Goal: Communication & Community: Connect with others

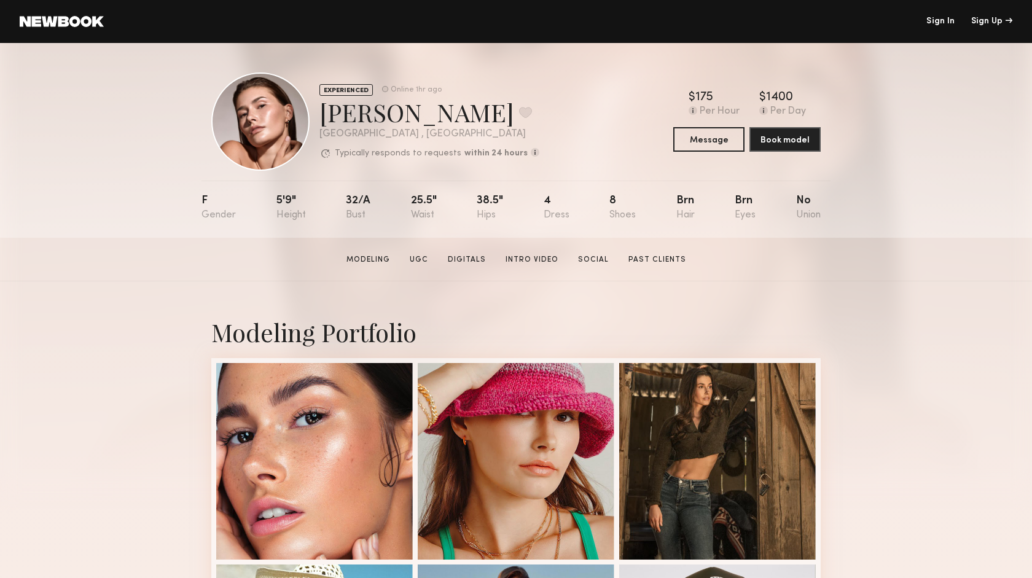
click at [940, 20] on link "Sign In" at bounding box center [940, 21] width 28 height 9
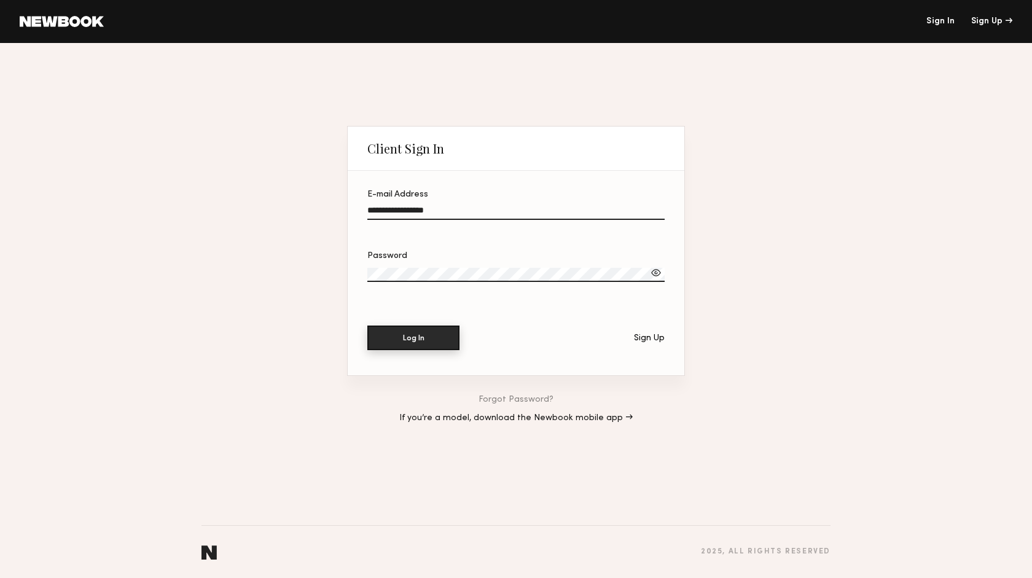
click at [425, 341] on button "Log In" at bounding box center [413, 338] width 92 height 25
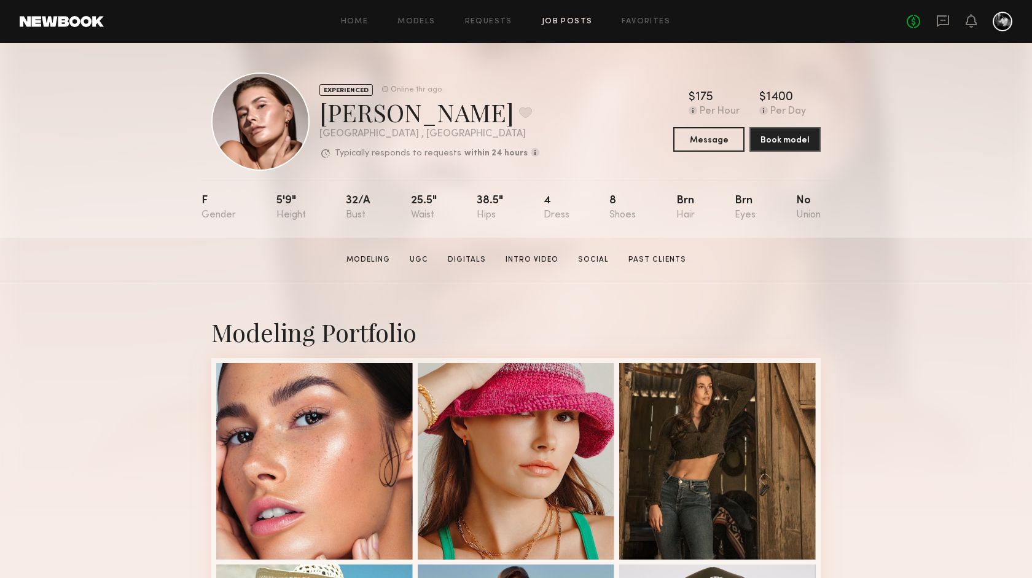
click at [560, 23] on link "Job Posts" at bounding box center [567, 22] width 51 height 8
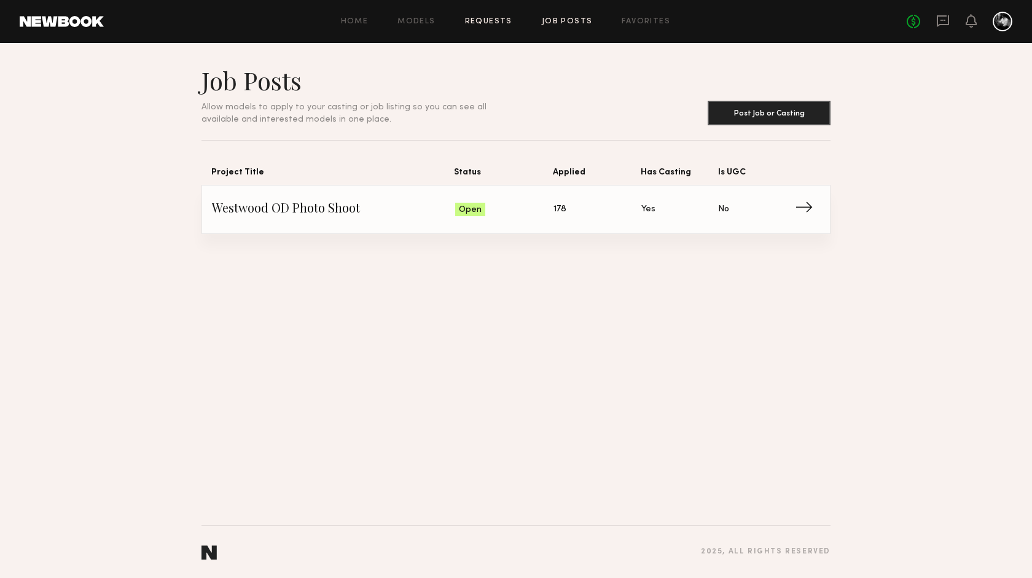
click at [488, 23] on link "Requests" at bounding box center [488, 22] width 47 height 8
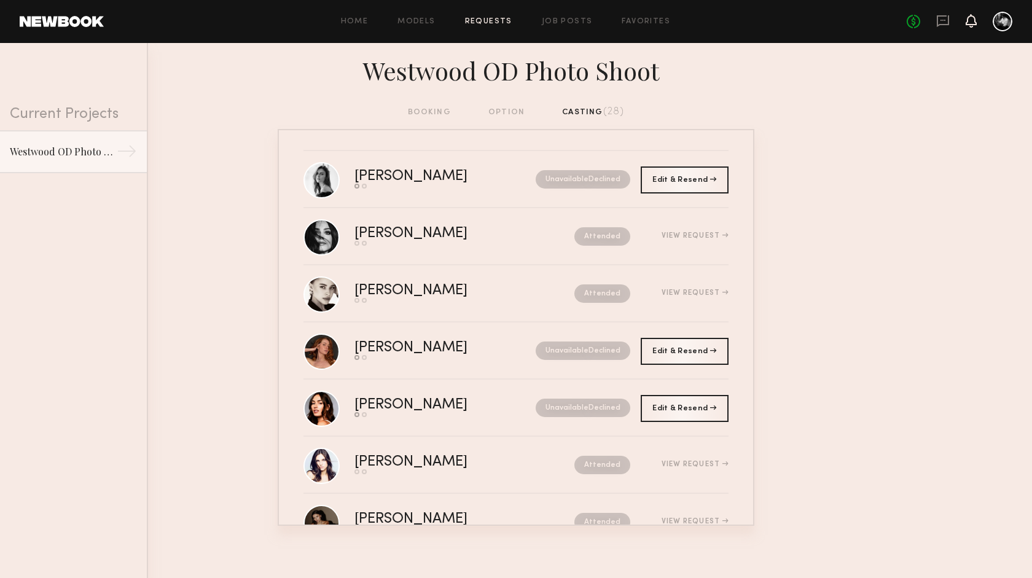
click at [973, 23] on icon at bounding box center [971, 20] width 10 height 9
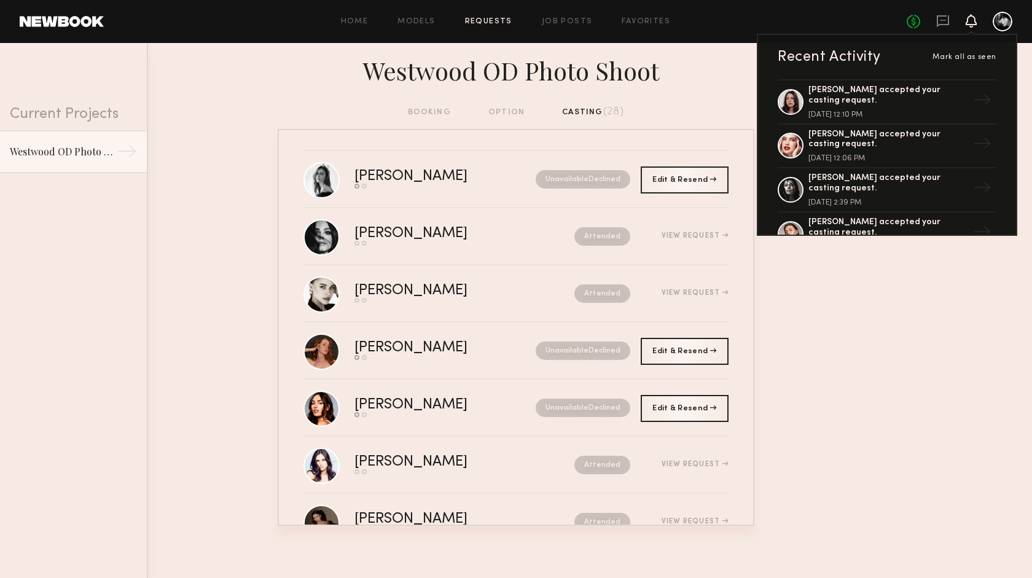
click at [973, 21] on icon at bounding box center [971, 20] width 10 height 9
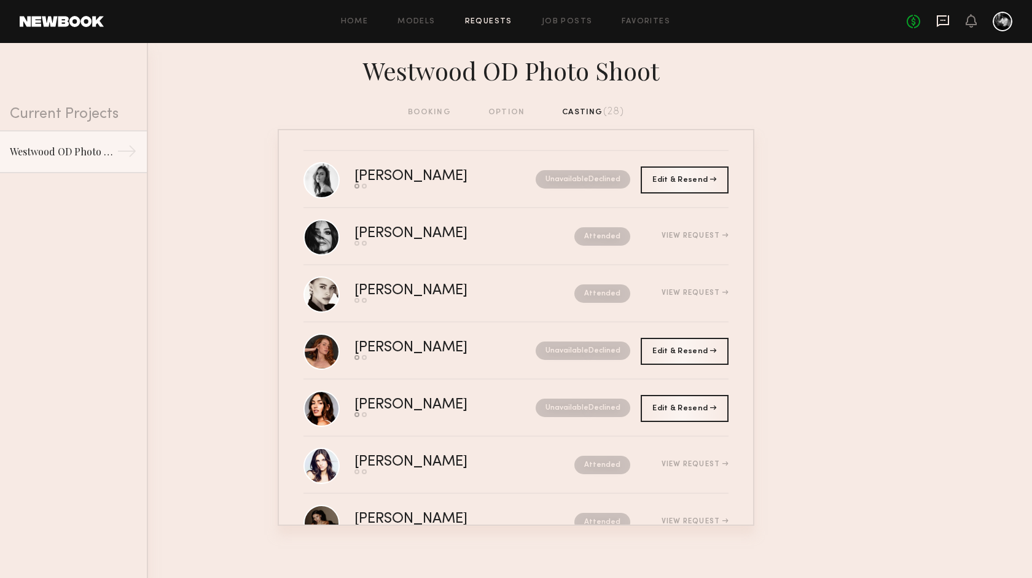
click at [941, 20] on icon at bounding box center [943, 20] width 5 height 1
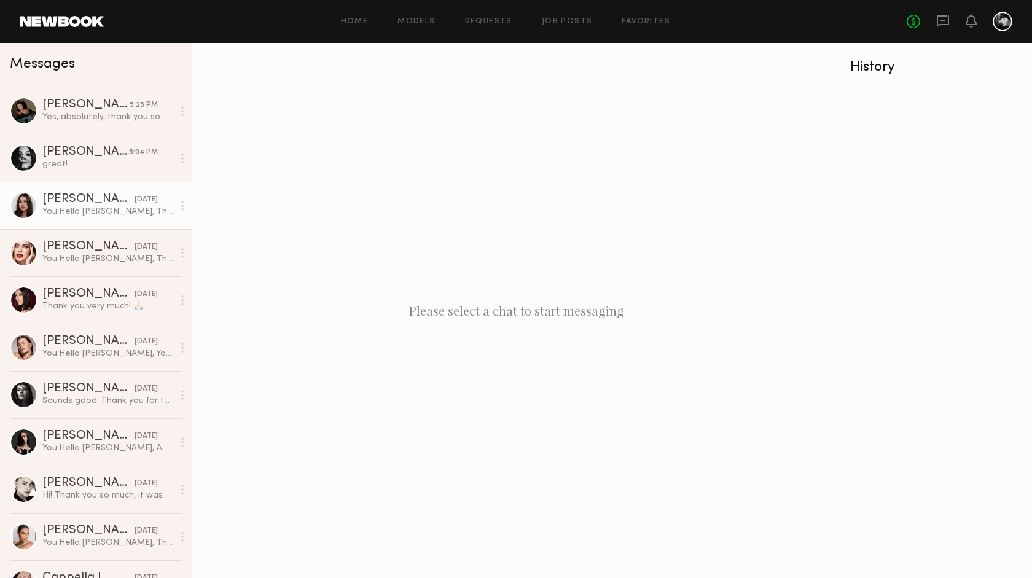
click at [104, 206] on div "[PERSON_NAME]" at bounding box center [88, 200] width 92 height 12
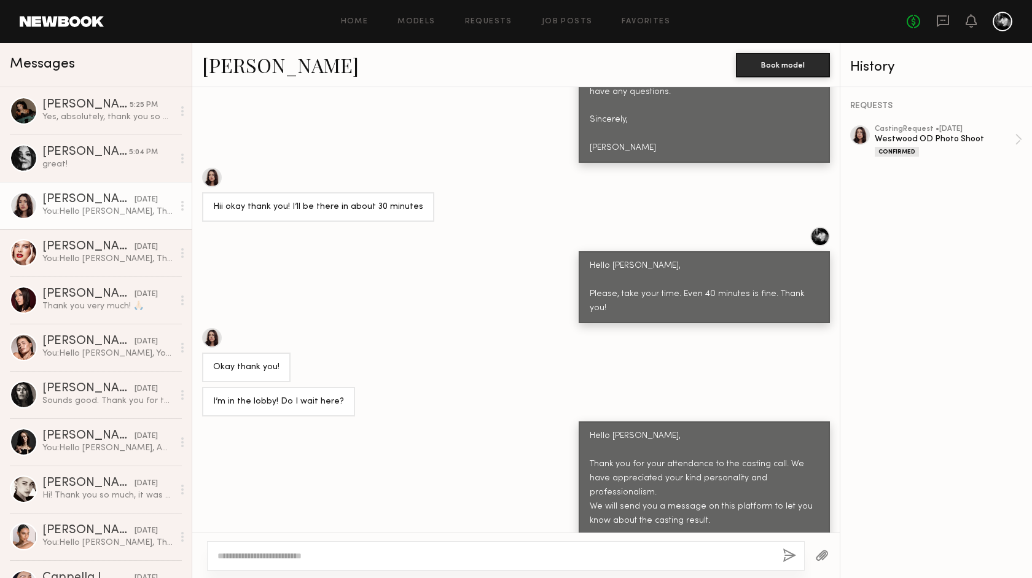
scroll to position [1436, 0]
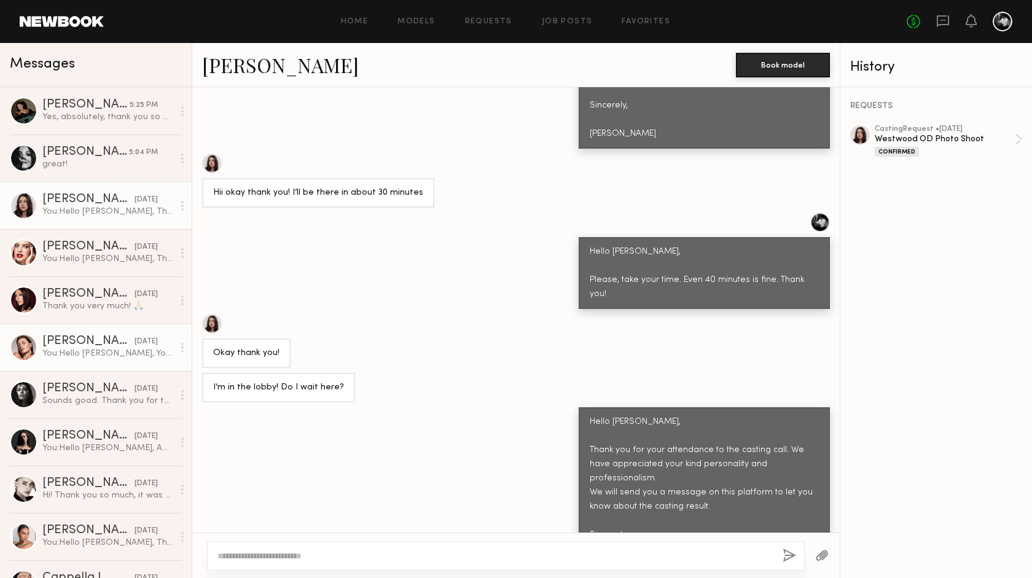
click at [98, 344] on div "[PERSON_NAME]" at bounding box center [88, 341] width 92 height 12
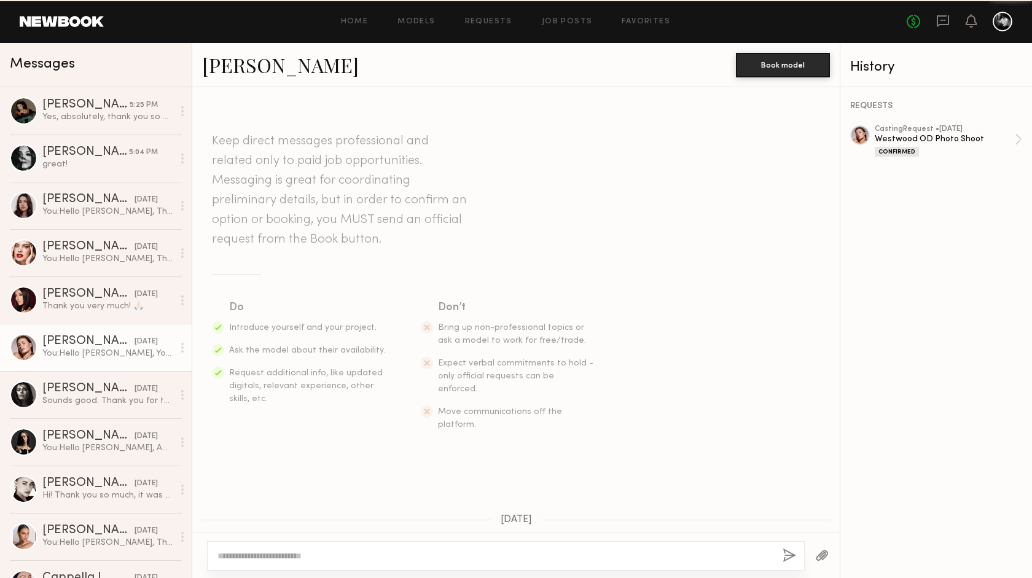
scroll to position [2015, 0]
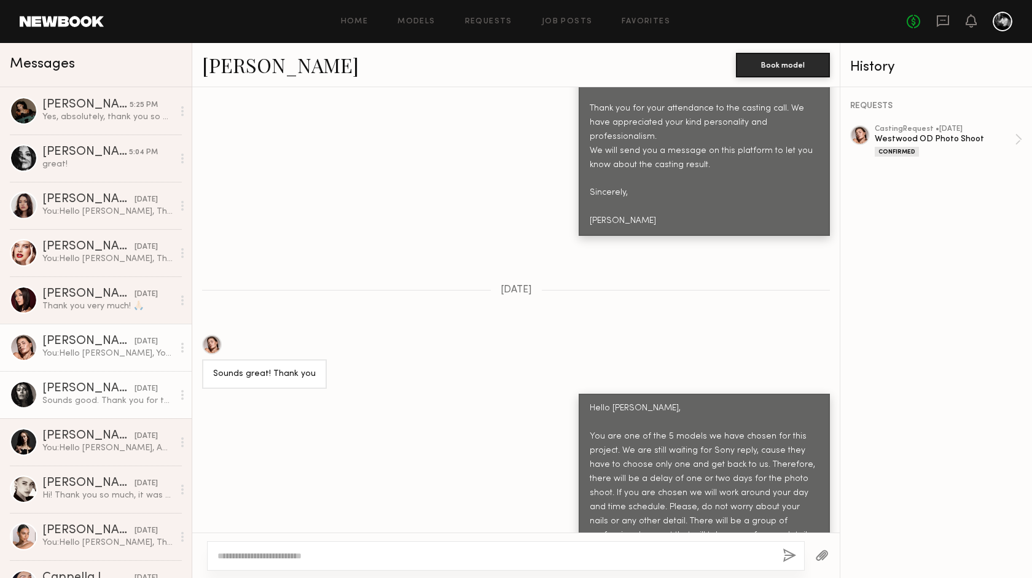
click at [119, 397] on div "Sounds good. Thank you for the update!" at bounding box center [107, 401] width 131 height 12
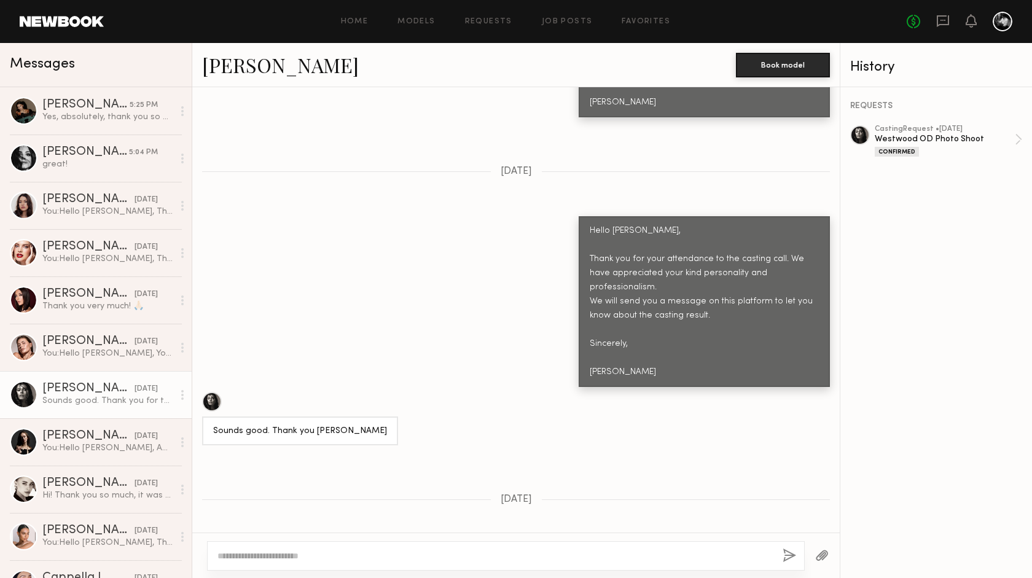
scroll to position [1470, 0]
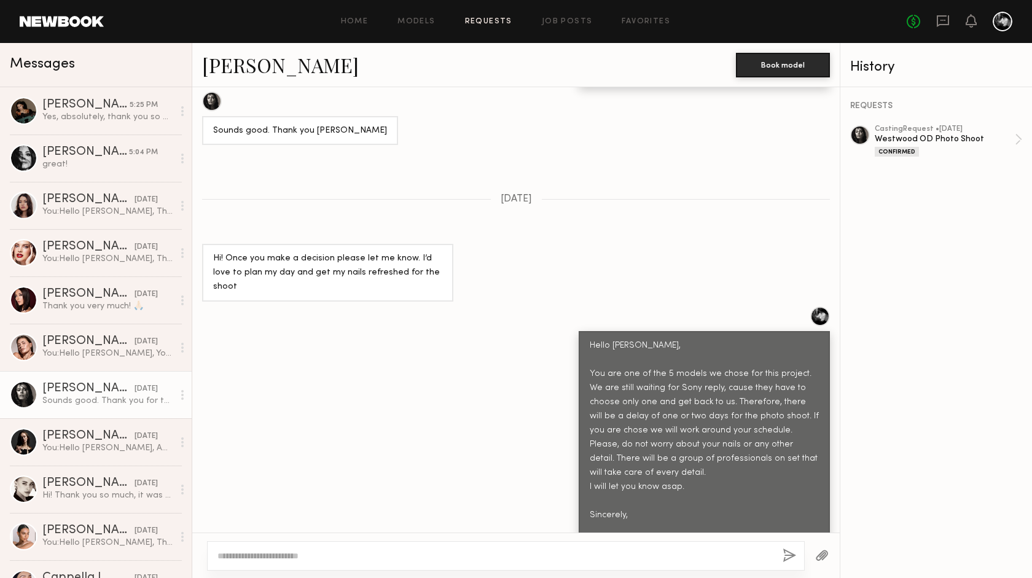
click at [498, 22] on link "Requests" at bounding box center [488, 22] width 47 height 8
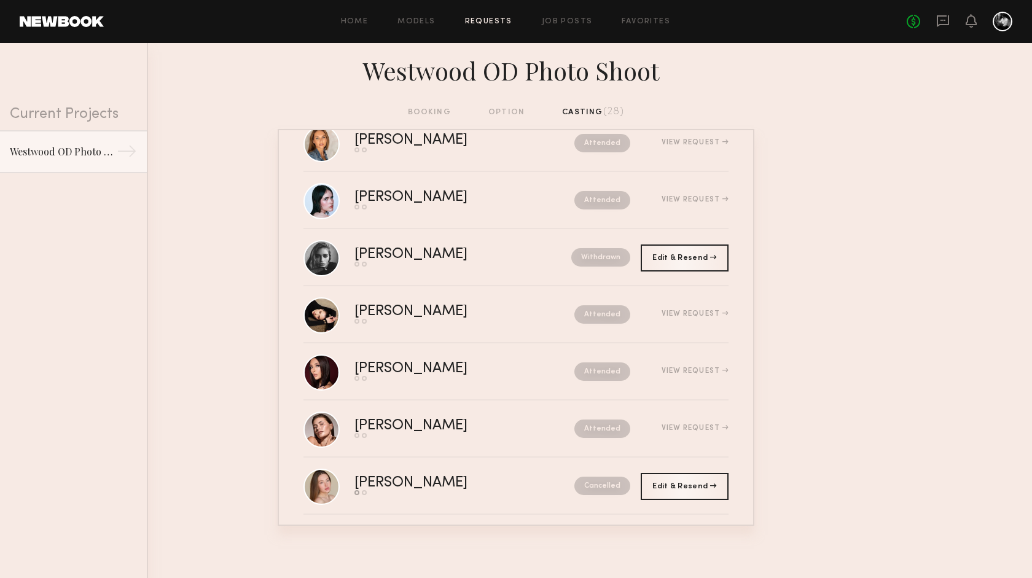
scroll to position [1246, 0]
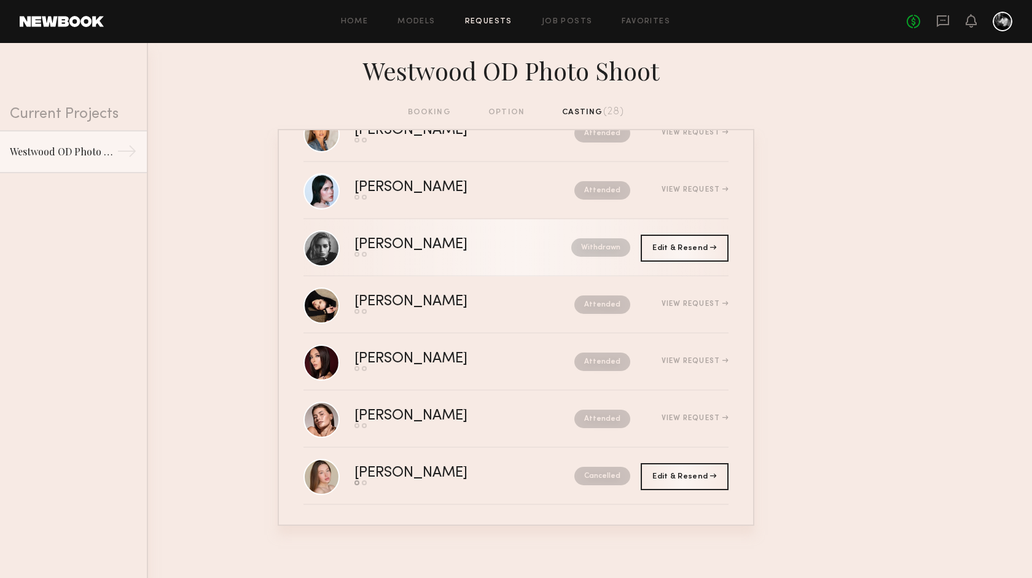
click at [447, 248] on div "[PERSON_NAME]" at bounding box center [436, 245] width 165 height 14
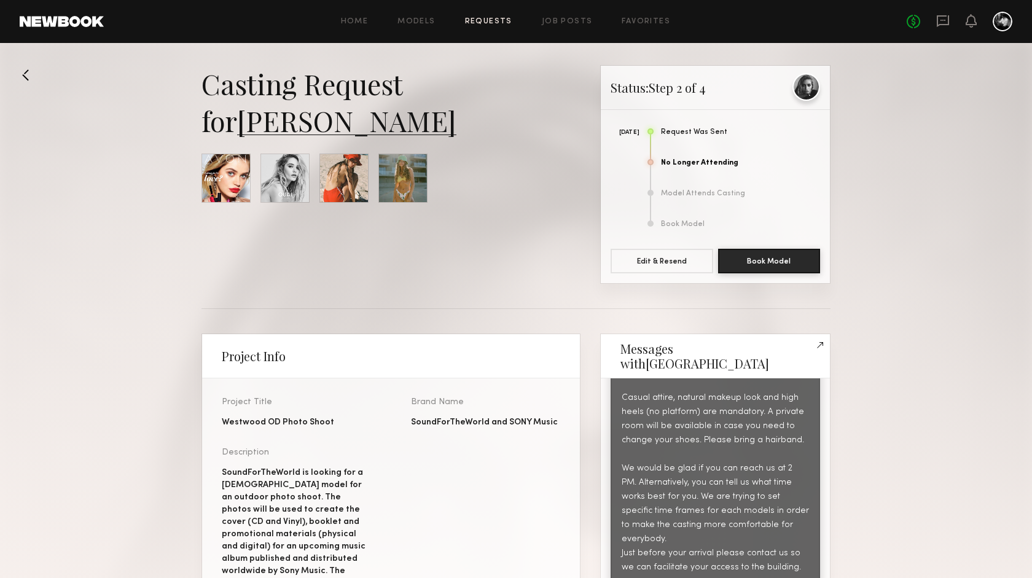
click at [801, 82] on div at bounding box center [807, 87] width 28 height 28
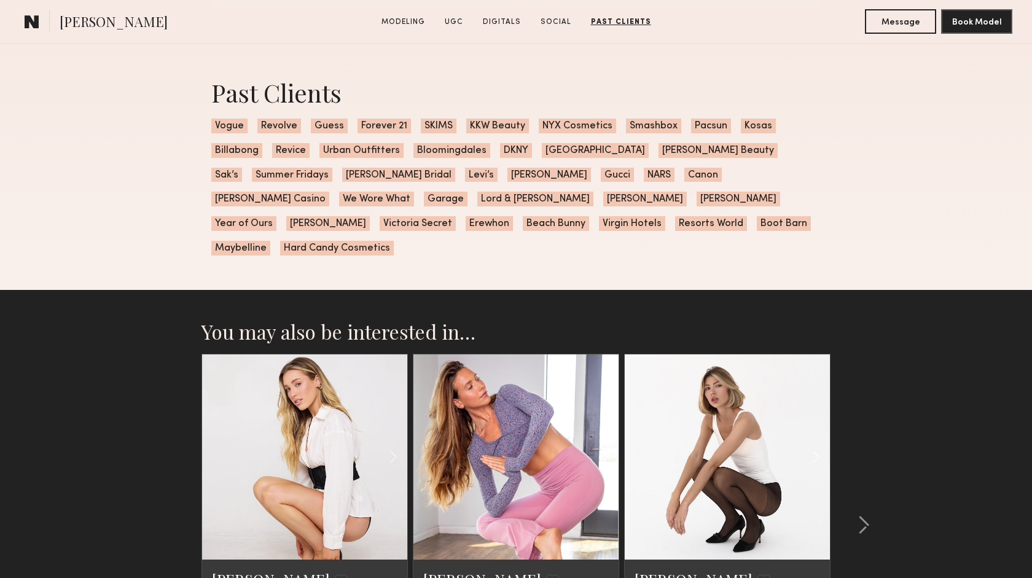
scroll to position [2782, 0]
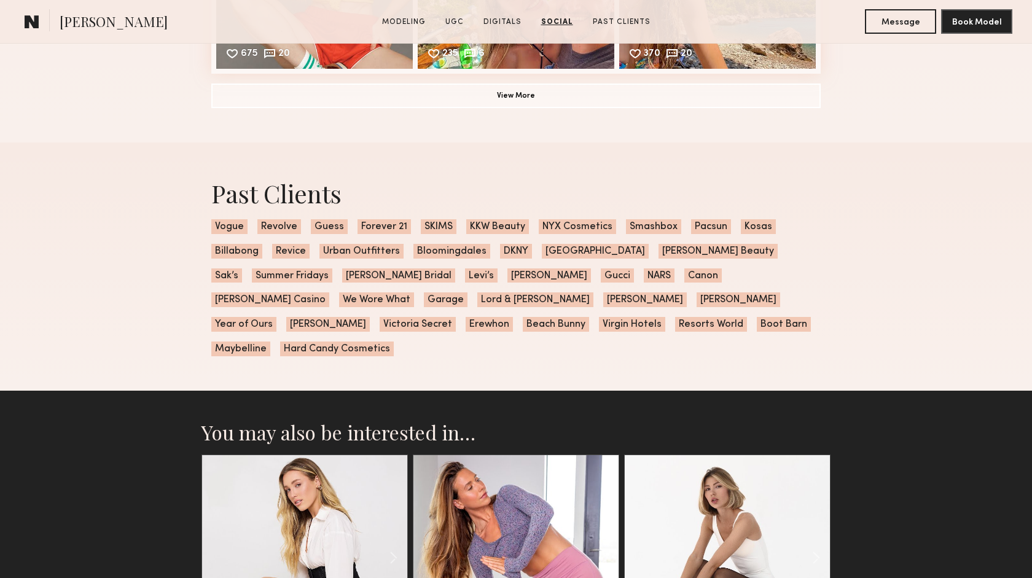
click at [456, 317] on span "Victoria Secret" at bounding box center [418, 324] width 76 height 15
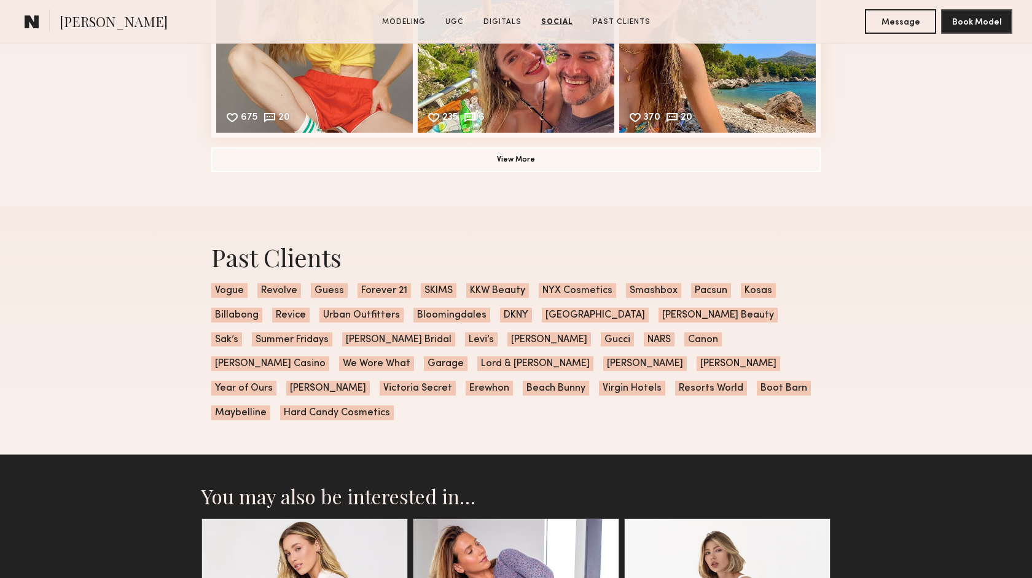
scroll to position [2664, 0]
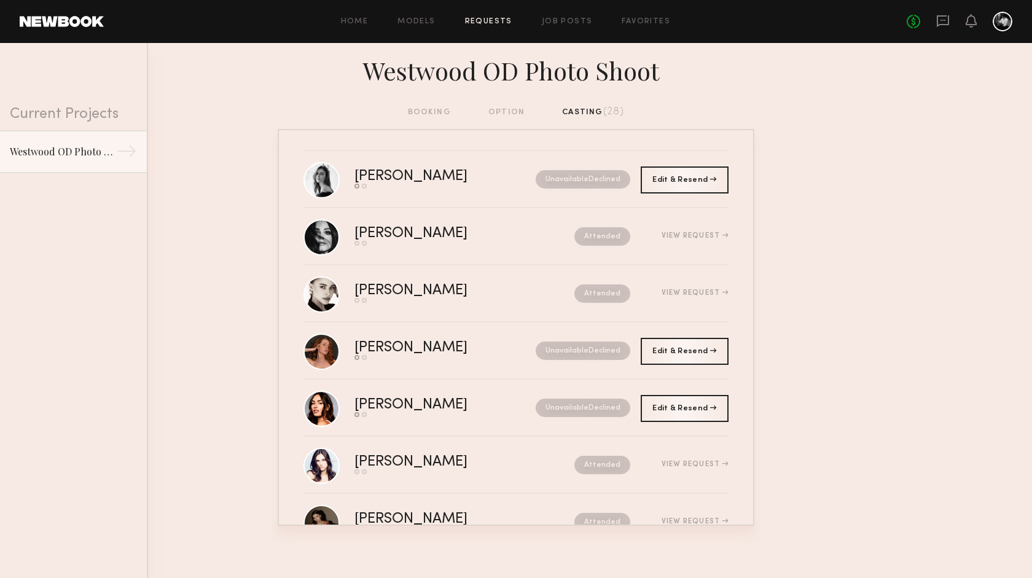
click at [1000, 21] on div at bounding box center [1003, 22] width 20 height 20
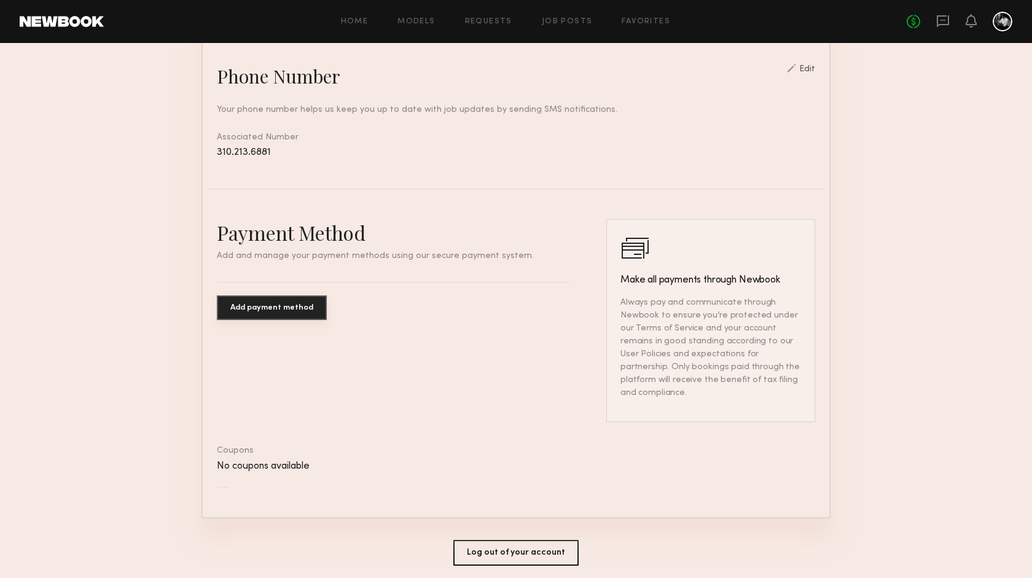
scroll to position [577, 0]
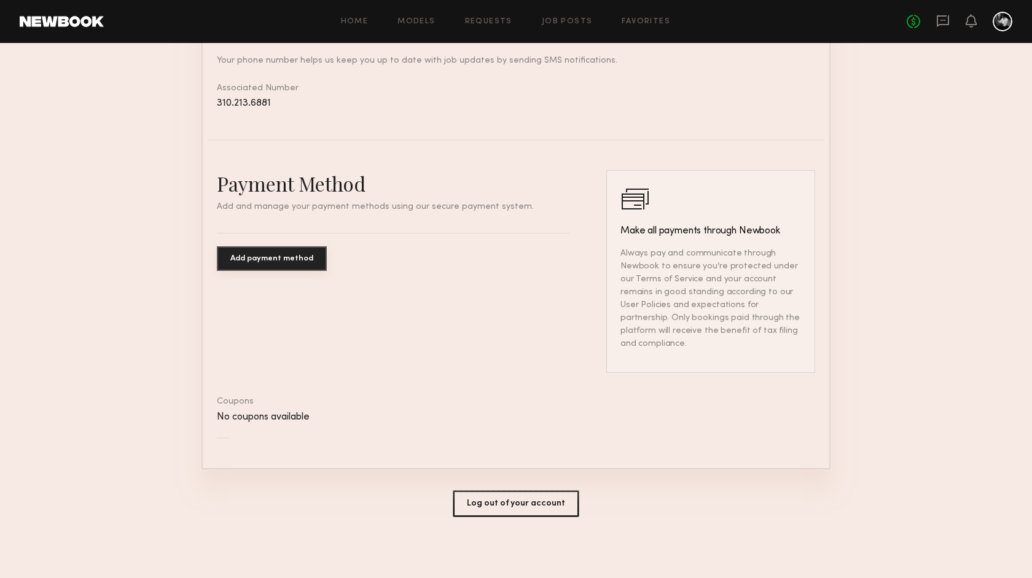
click at [507, 509] on button "Log out of your account" at bounding box center [515, 504] width 125 height 26
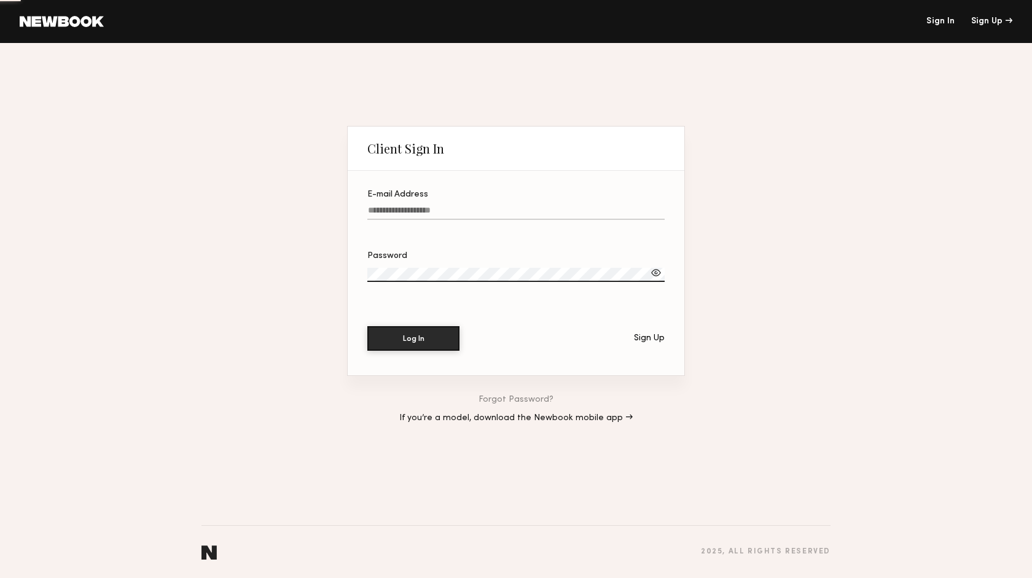
type input "**********"
click at [468, 207] on input "**********" at bounding box center [515, 213] width 297 height 14
drag, startPoint x: 468, startPoint y: 207, endPoint x: 323, endPoint y: 207, distance: 145.6
click at [367, 207] on input "**********" at bounding box center [515, 213] width 297 height 14
click at [337, 211] on div "Client Sign In E-mail Address Required Password Log In Sign Up Forgot Password?…" at bounding box center [516, 310] width 1032 height 535
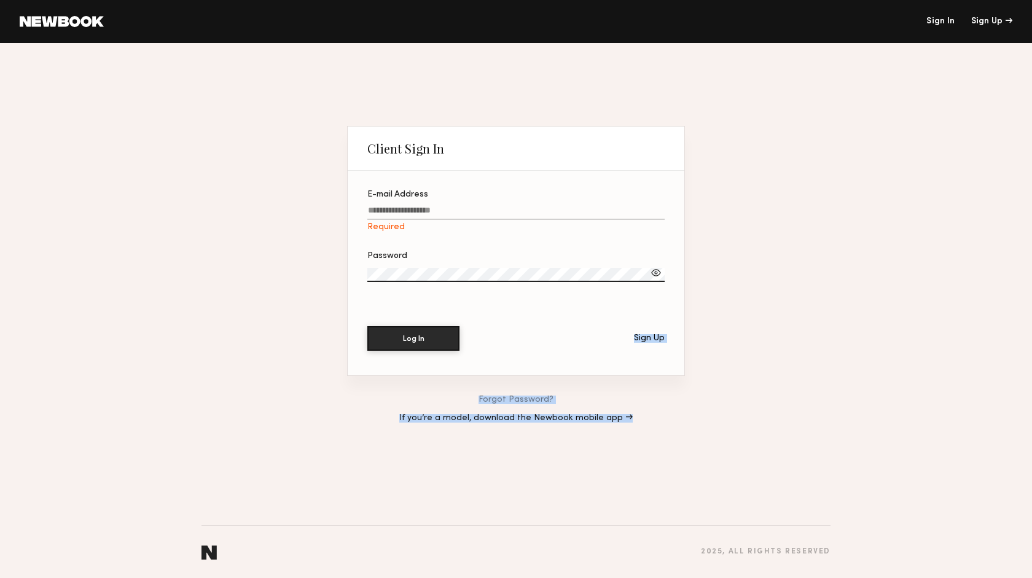
drag, startPoint x: 415, startPoint y: 255, endPoint x: 343, endPoint y: 253, distance: 72.5
click at [343, 253] on div "Client Sign In E-mail Address Required Password Log In Sign Up Forgot Password?…" at bounding box center [516, 310] width 1032 height 535
